Goal: Transaction & Acquisition: Purchase product/service

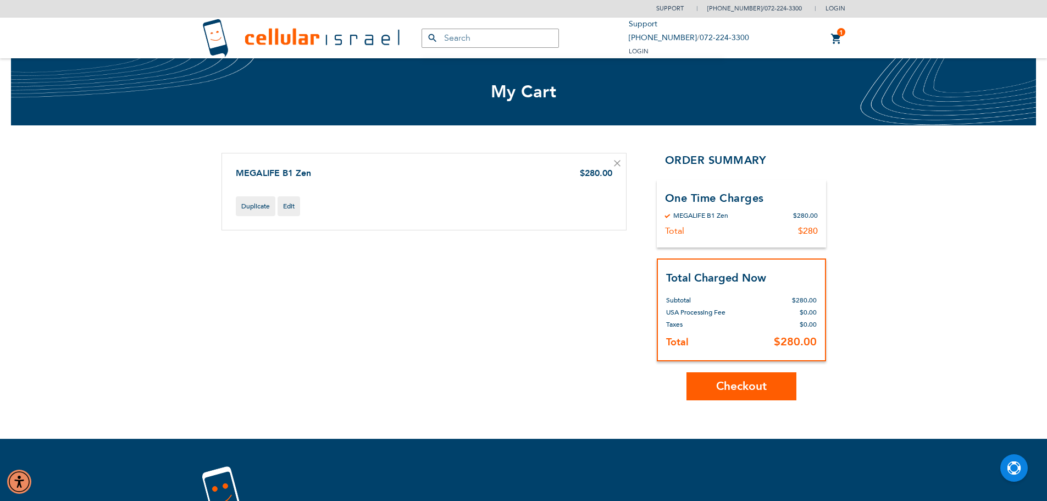
click at [736, 384] on span "Checkout" at bounding box center [741, 386] width 51 height 16
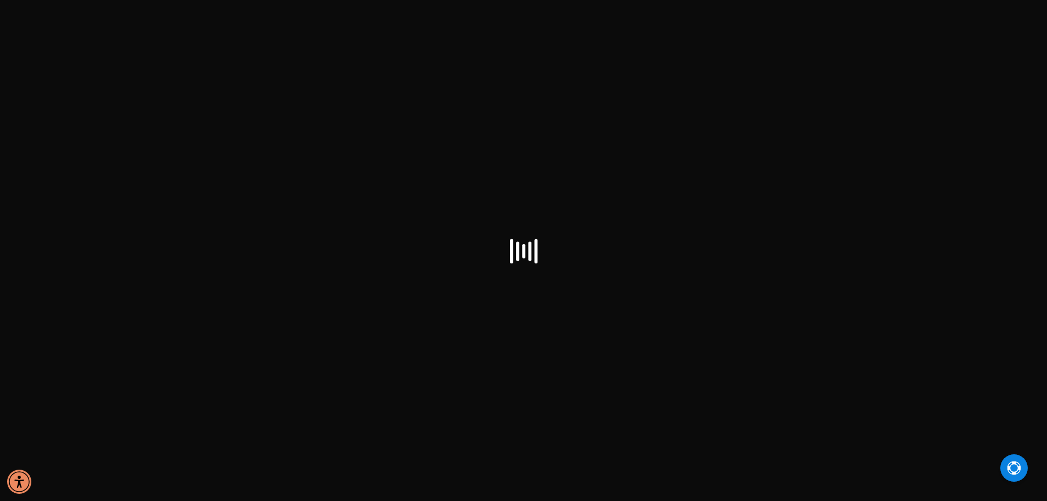
select select "US"
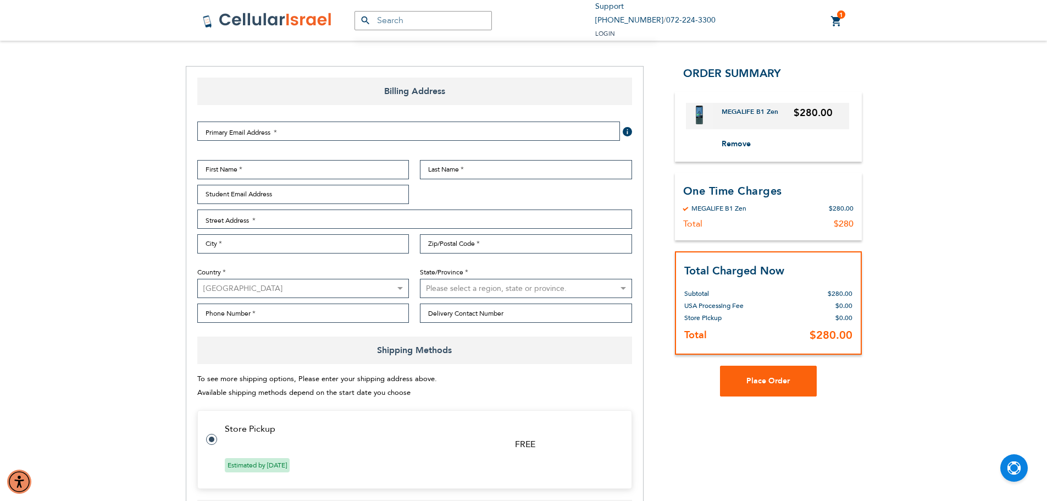
scroll to position [220, 0]
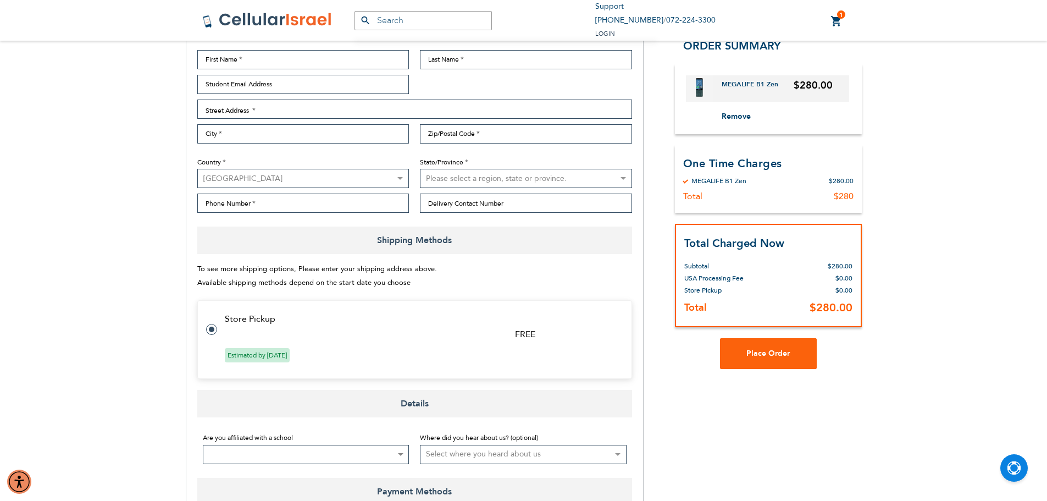
click at [259, 353] on span "Estimated by [DATE]" at bounding box center [257, 355] width 65 height 14
click at [209, 323] on label at bounding box center [217, 323] width 22 height 0
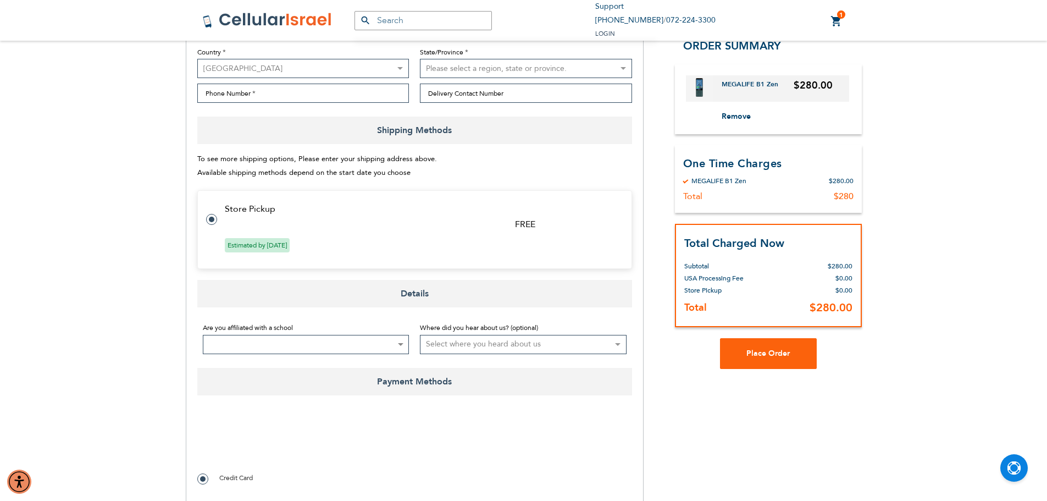
scroll to position [385, 0]
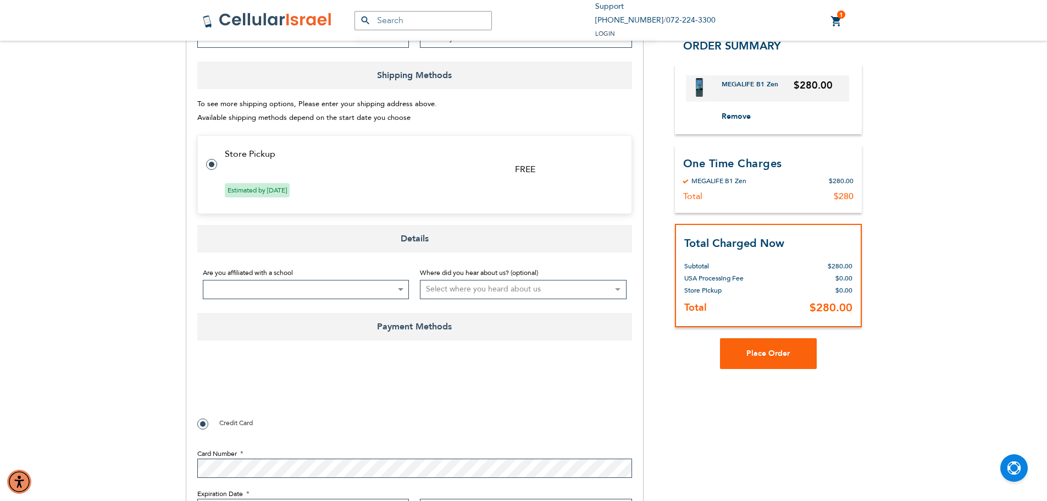
click at [574, 297] on select "Select where you heard about us Existing Customer Friend Other School/Group BP …" at bounding box center [523, 289] width 207 height 19
click at [574, 296] on select "Select where you heard about us Existing Customer Friend Other School/Group BP …" at bounding box center [523, 289] width 207 height 19
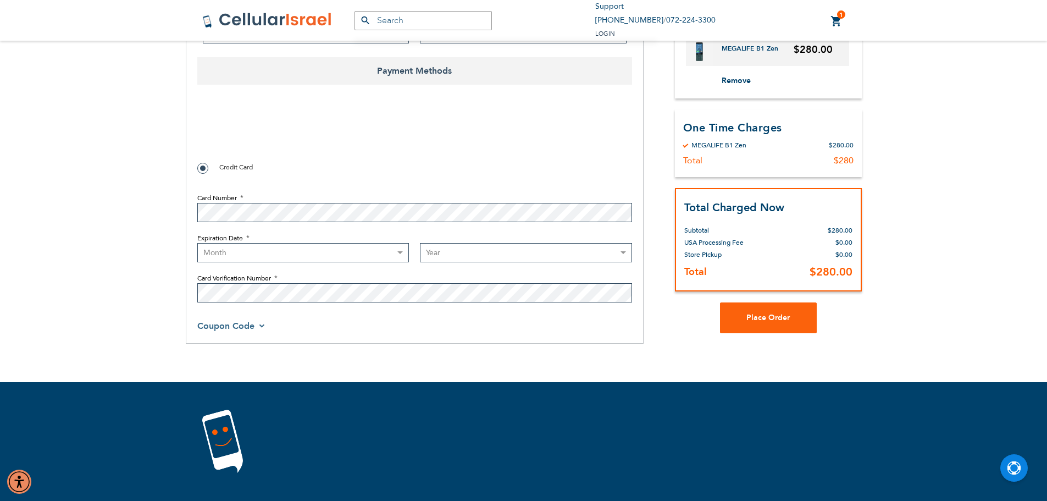
scroll to position [531, 0]
